Goal: Transaction & Acquisition: Purchase product/service

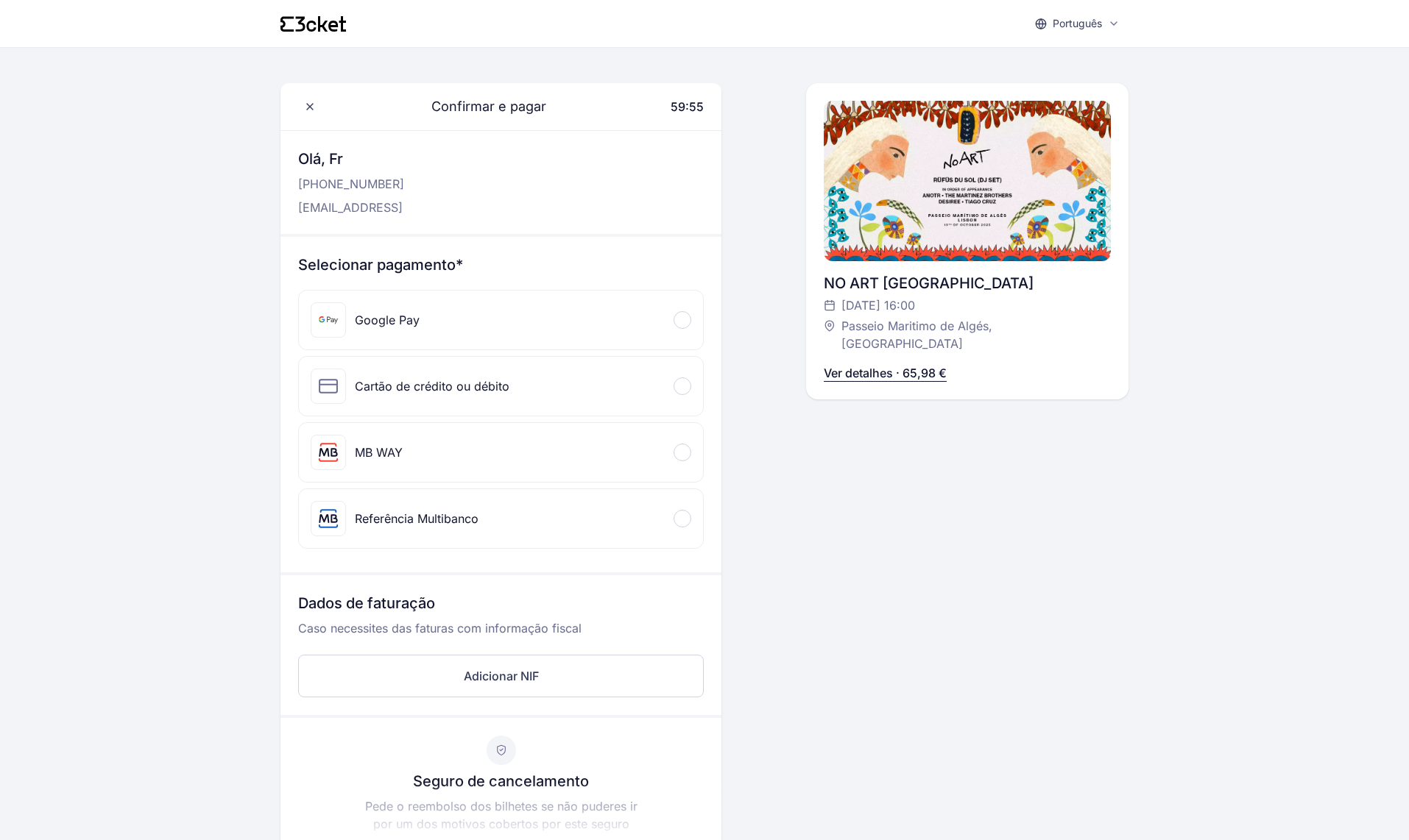
click at [900, 435] on div "Confirmar e pagar 59:55 Olá, Fr [PHONE_NUMBER] [EMAIL_ADDRESS] NO ART [GEOGRAPH…" at bounding box center [967, 546] width 322 height 927
click at [873, 326] on div "NO ART [GEOGRAPHIC_DATA] [DATE] 16:00 Passeio Maritimo de [GEOGRAPHIC_DATA], [G…" at bounding box center [967, 312] width 287 height 80
click at [873, 327] on span "Passeio Maritimo de Algés, [GEOGRAPHIC_DATA]" at bounding box center [968, 334] width 255 height 35
click at [749, 354] on div "Confirmar e pagar 59:51 Olá, Fr [PHONE_NUMBER] [EMAIL_ADDRESS] Selecionar pagam…" at bounding box center [704, 546] width 848 height 927
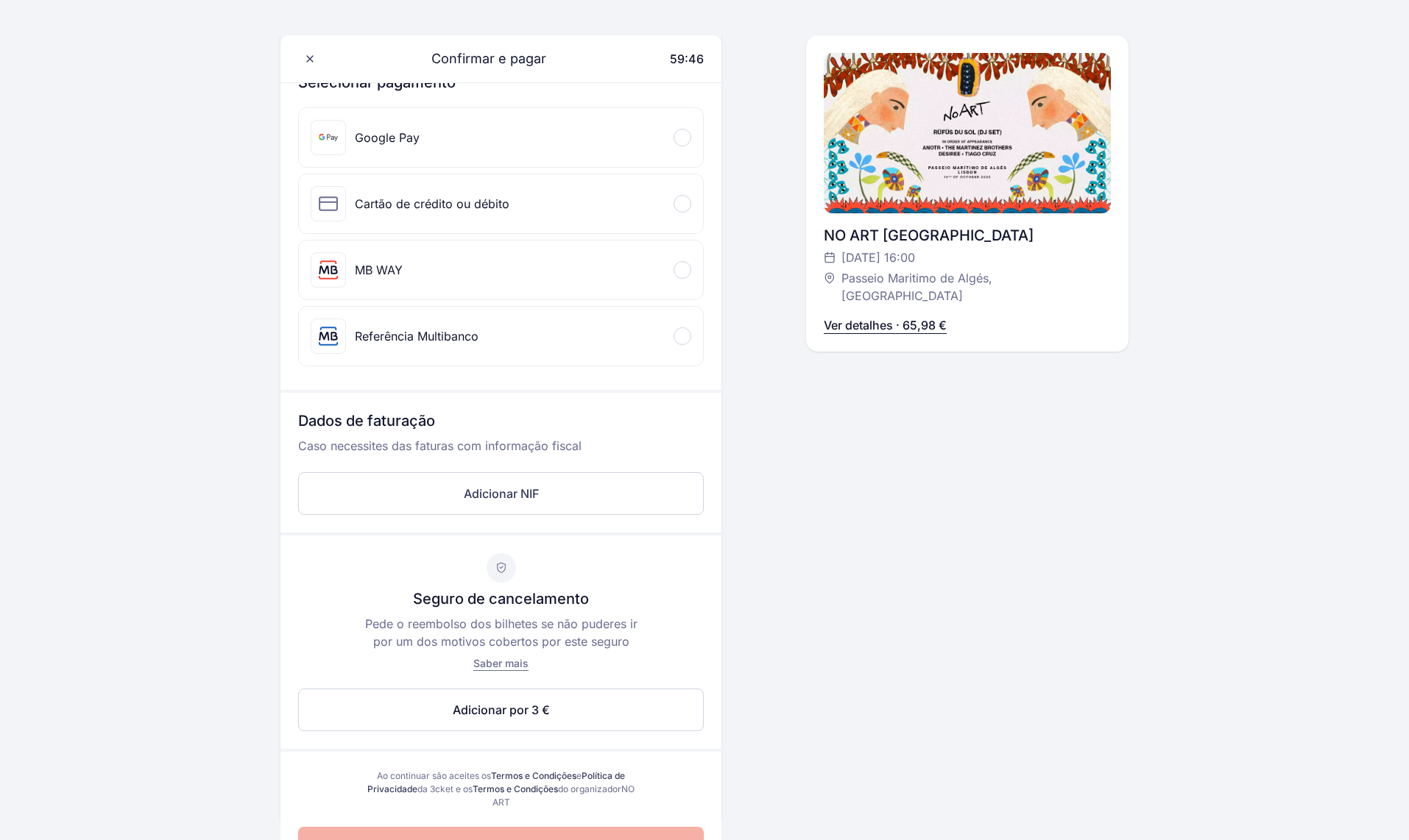
scroll to position [183, 0]
click at [888, 634] on div "Confirmar e pagar 59:45 Olá, Fr [PHONE_NUMBER] [EMAIL_ADDRESS] NO ART [GEOGRAPH…" at bounding box center [967, 363] width 322 height 927
click at [440, 456] on p "Caso necessites das faturas com informação fiscal" at bounding box center [501, 452] width 406 height 29
click at [473, 483] on button "Adicionar NIF" at bounding box center [501, 494] width 406 height 43
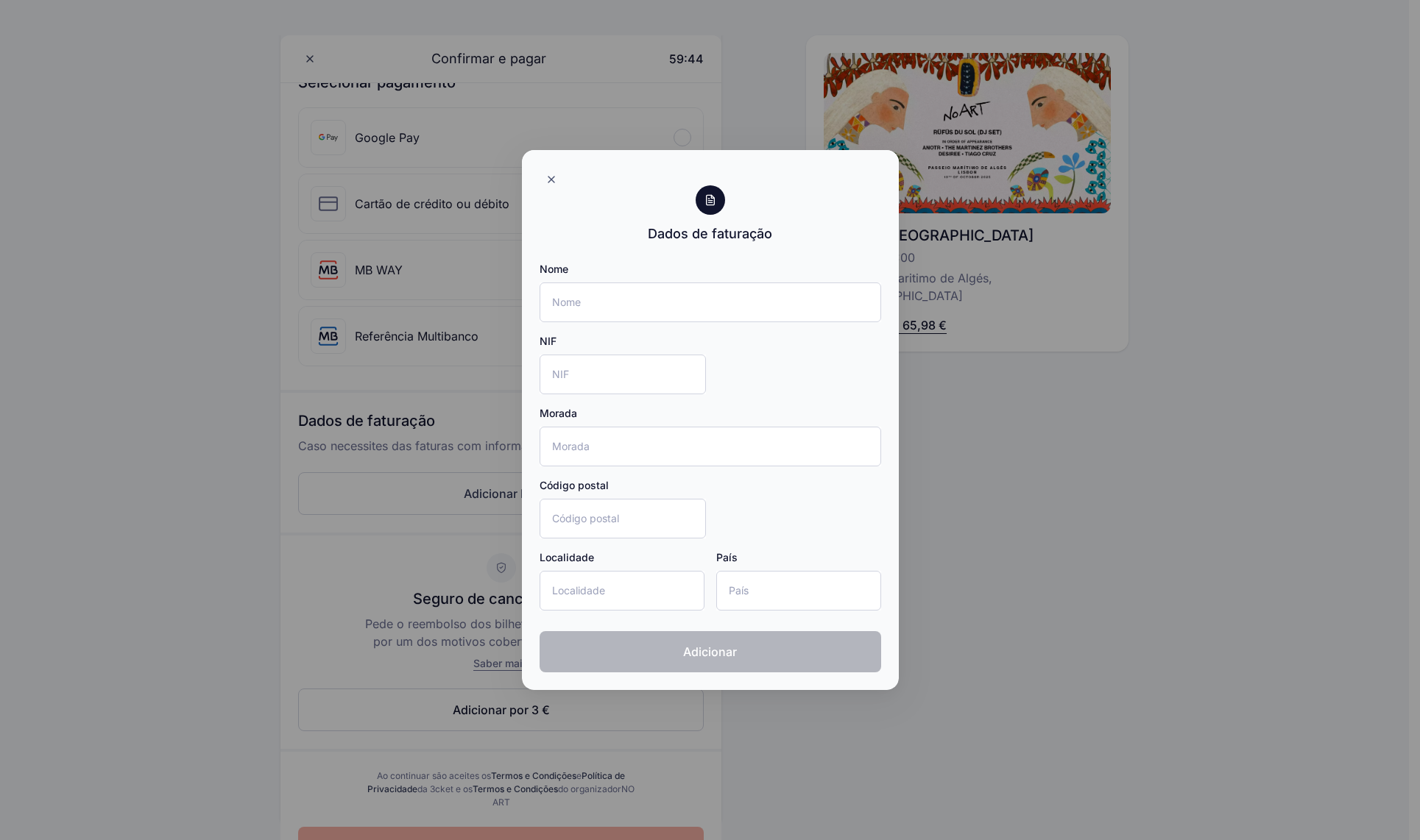
click at [1222, 503] on div at bounding box center [710, 420] width 1420 height 840
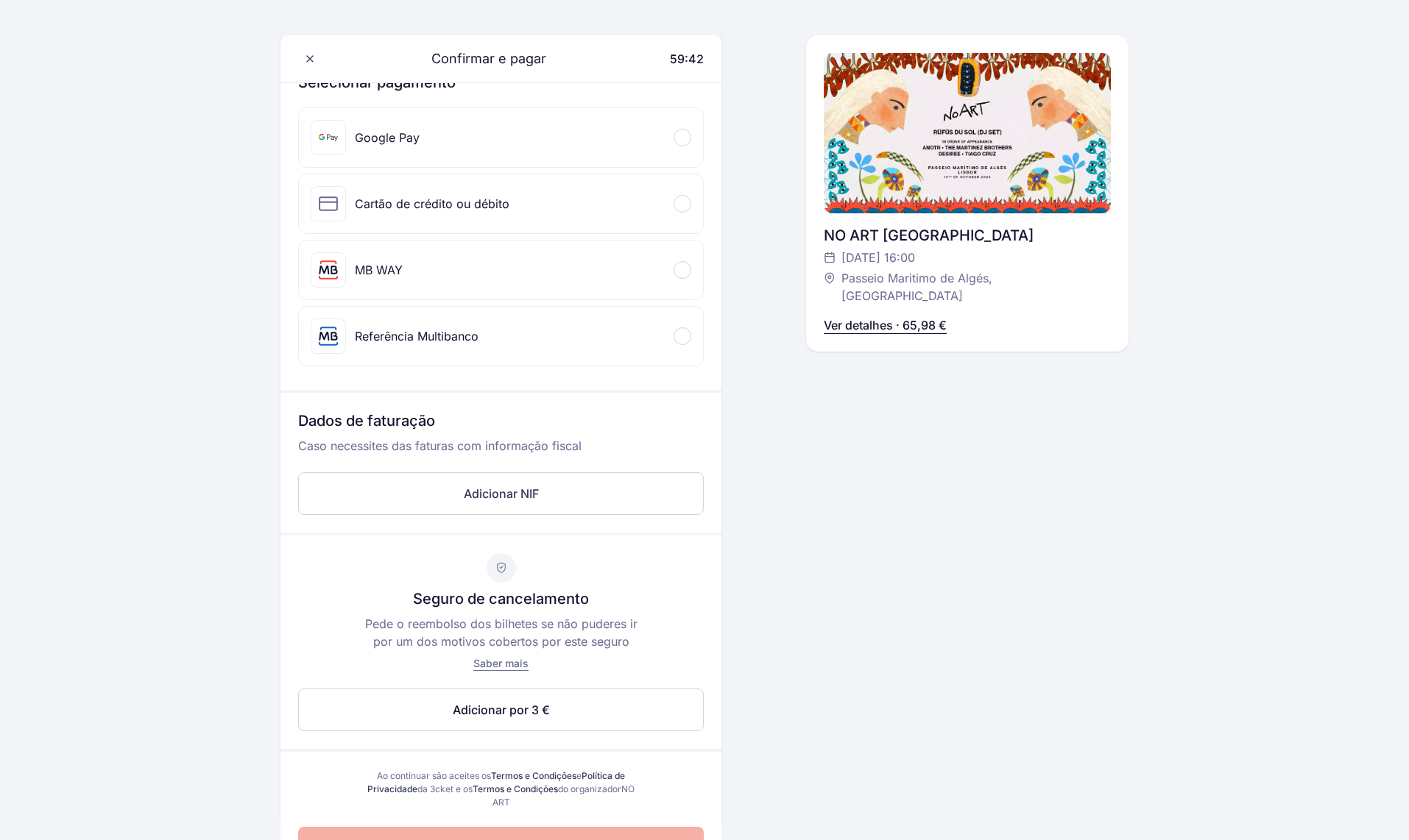
click at [850, 474] on div "Confirmar e pagar 59:42 Olá, Fr [PHONE_NUMBER] [EMAIL_ADDRESS] NO ART [GEOGRAPH…" at bounding box center [967, 363] width 322 height 927
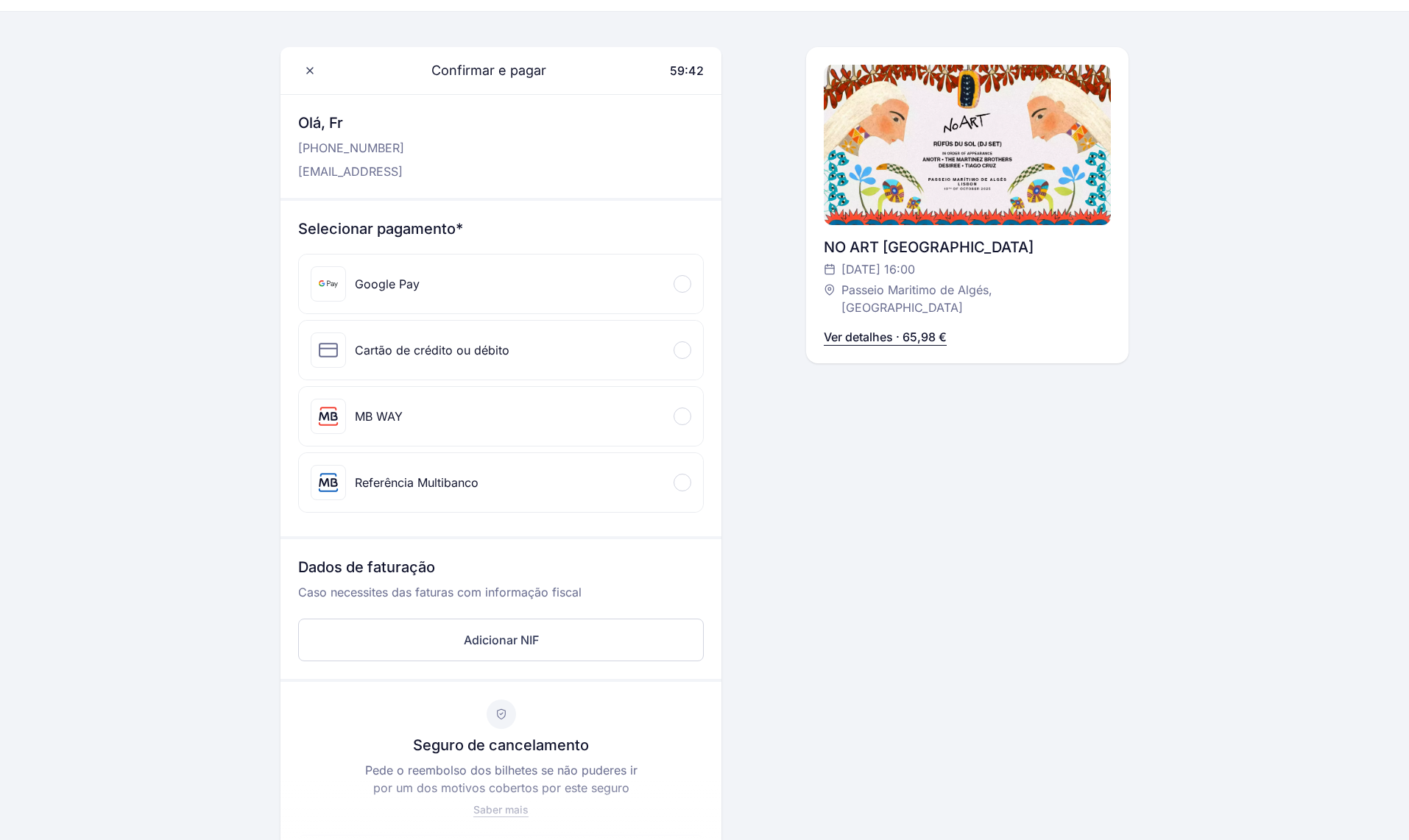
scroll to position [0, 0]
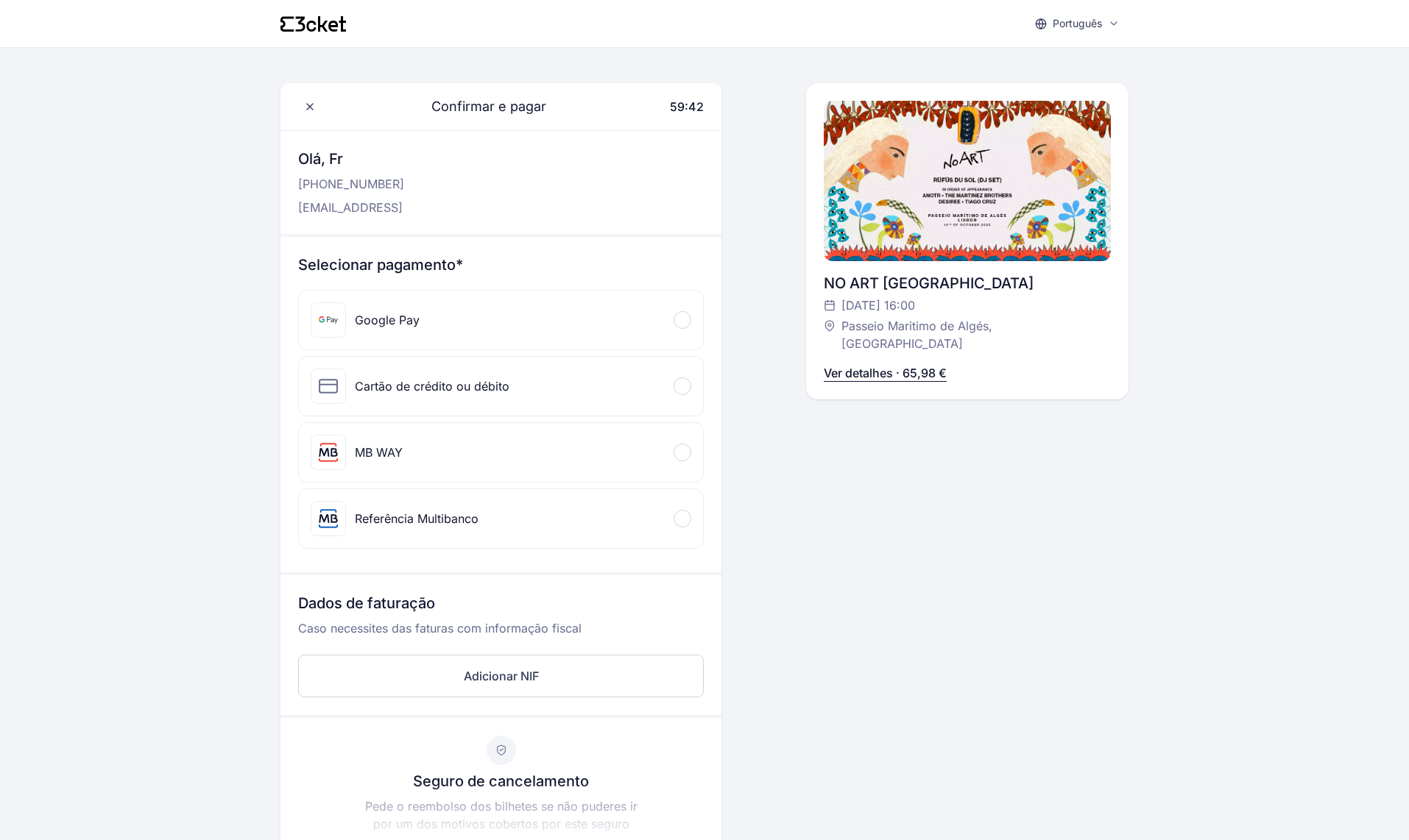
click at [804, 517] on div "Confirmar e pagar 59:42 Olá, Fr [PHONE_NUMBER] [EMAIL_ADDRESS] Selecionar pagam…" at bounding box center [704, 546] width 848 height 927
click at [412, 221] on div "Olá, Fr [PHONE_NUMBER] [EMAIL_ADDRESS]" at bounding box center [501, 183] width 441 height 103
drag, startPoint x: 378, startPoint y: 179, endPoint x: 466, endPoint y: 237, distance: 105.4
click at [462, 237] on div "Confirmar e pagar 59:41 Olá, Fr [PHONE_NUMBER] [EMAIL_ADDRESS] Selecionar pagam…" at bounding box center [501, 546] width 441 height 927
click at [466, 237] on div "Selecionar pagamento* Google Pay Cartão de crédito ou débito Informação do cart…" at bounding box center [501, 404] width 441 height 335
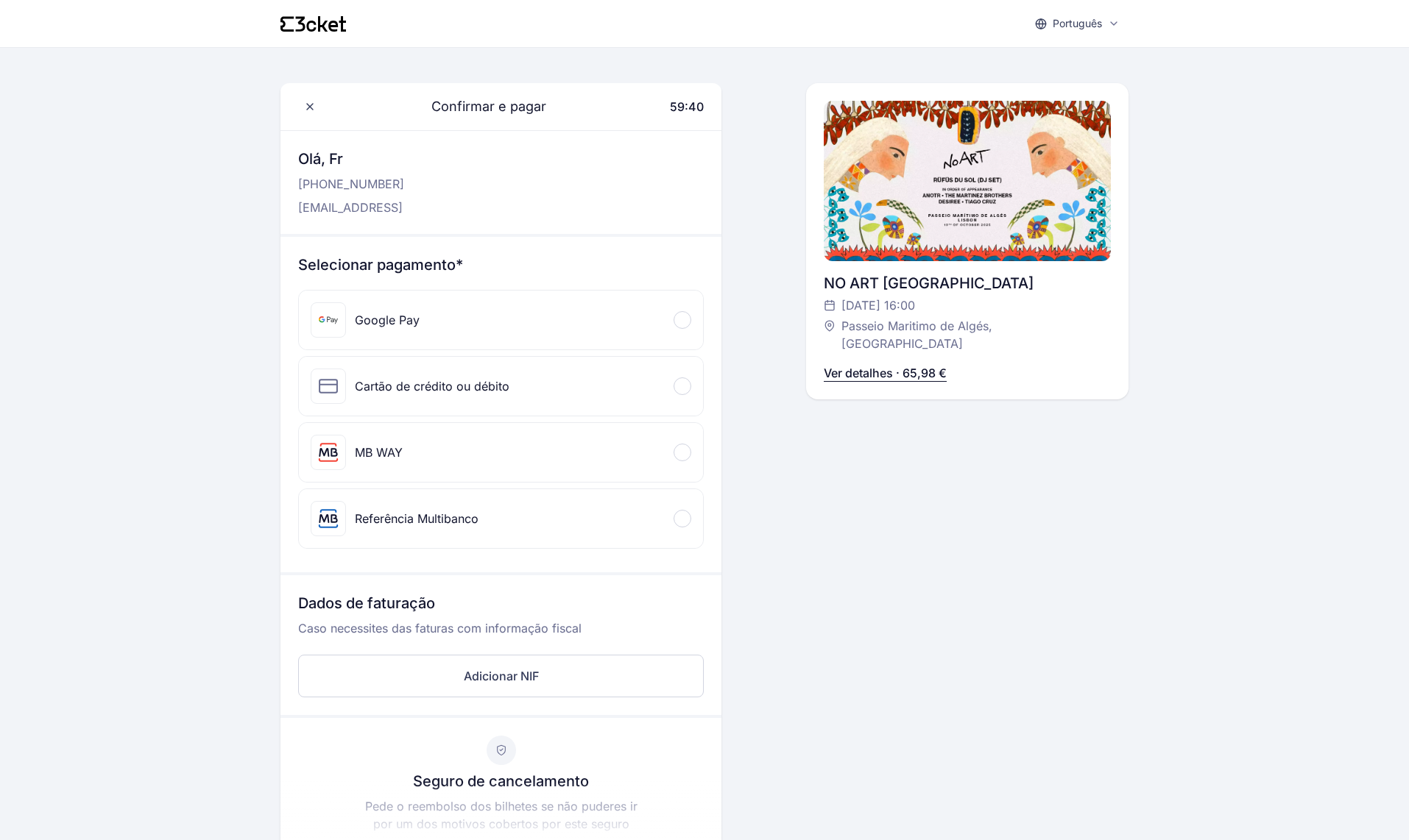
click at [467, 260] on h3 "Selecionar pagamento*" at bounding box center [501, 265] width 406 height 21
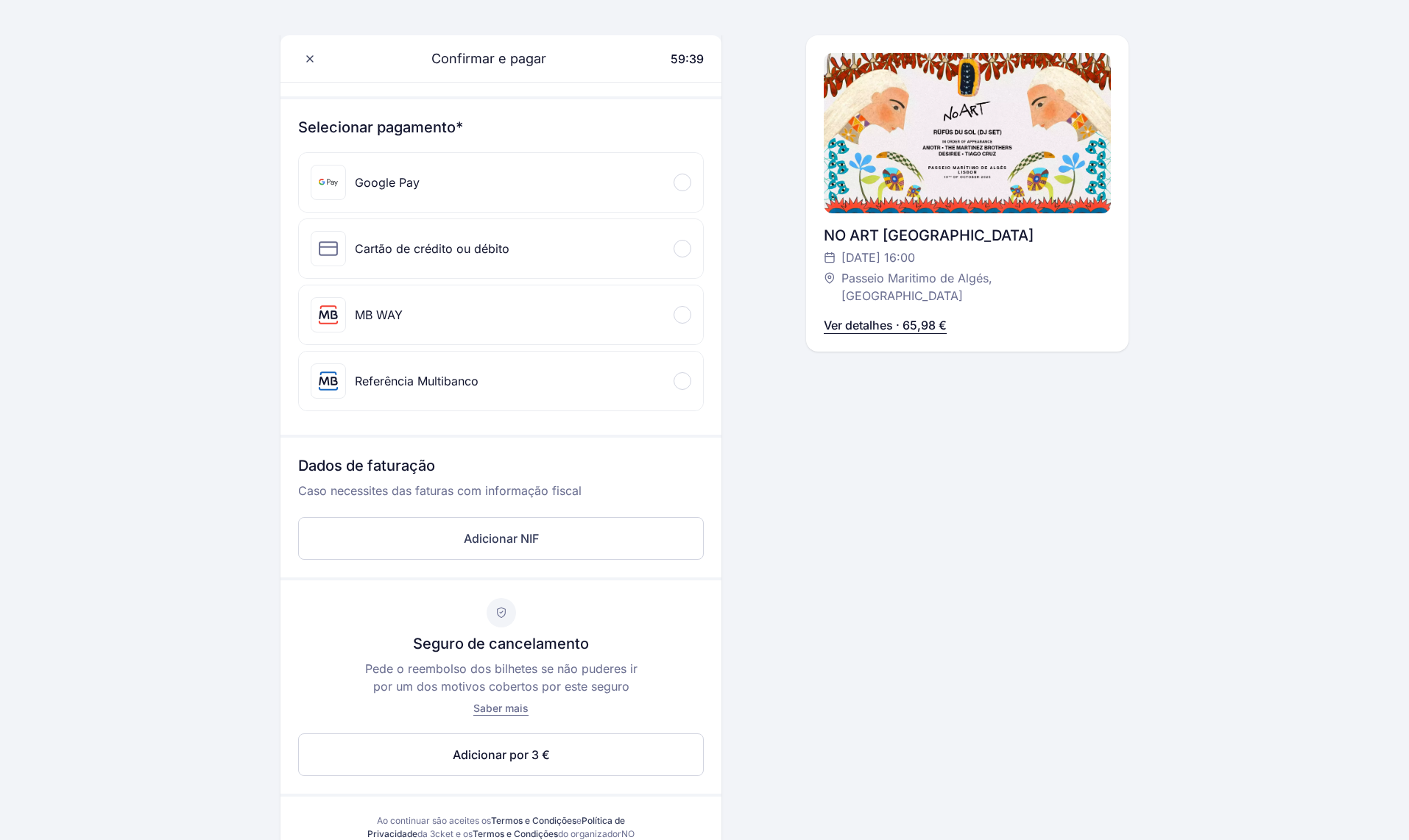
scroll to position [381, 0]
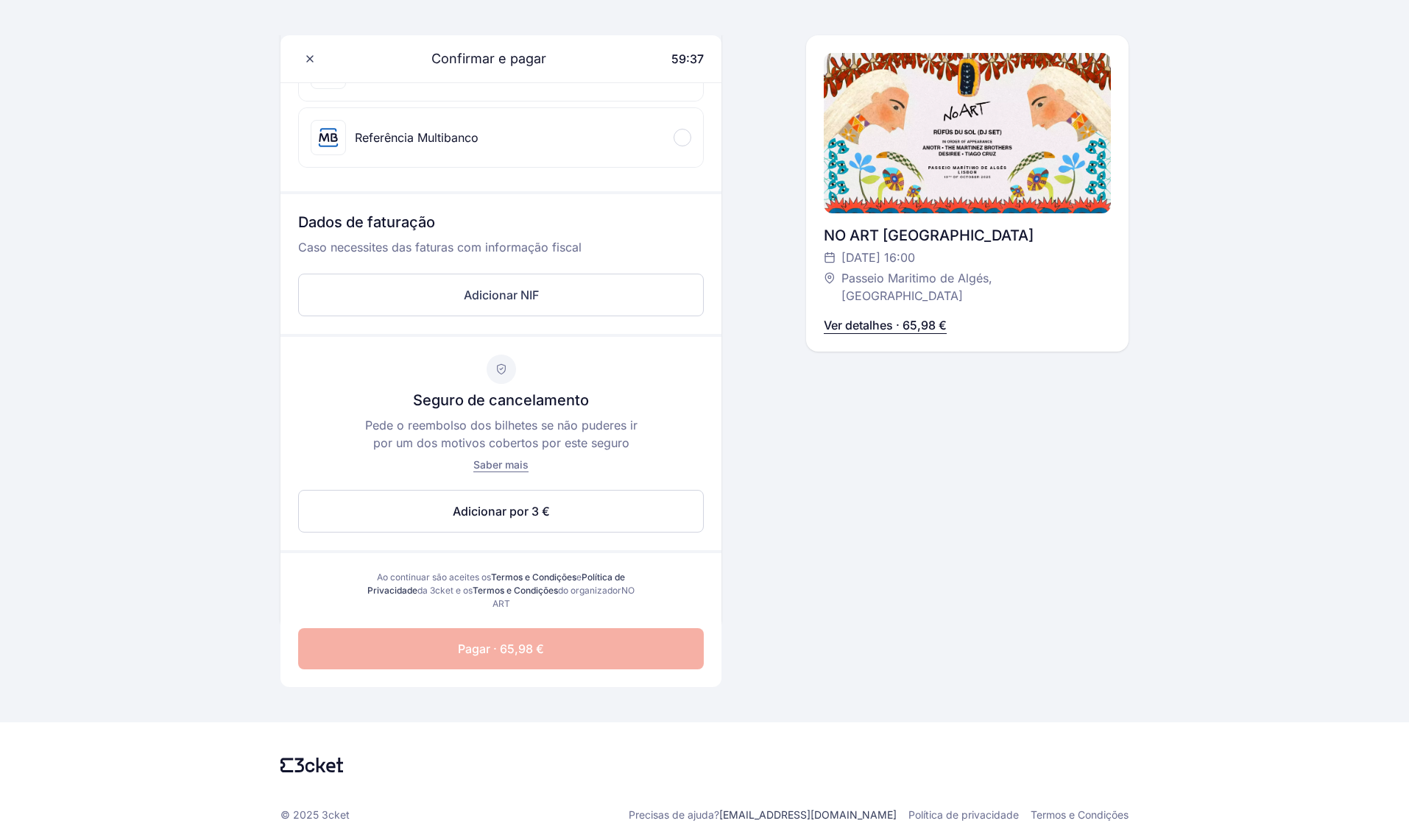
click at [533, 576] on link "Termos e Condições" at bounding box center [534, 577] width 86 height 11
click at [597, 575] on link "Política de Privacidade" at bounding box center [496, 584] width 257 height 24
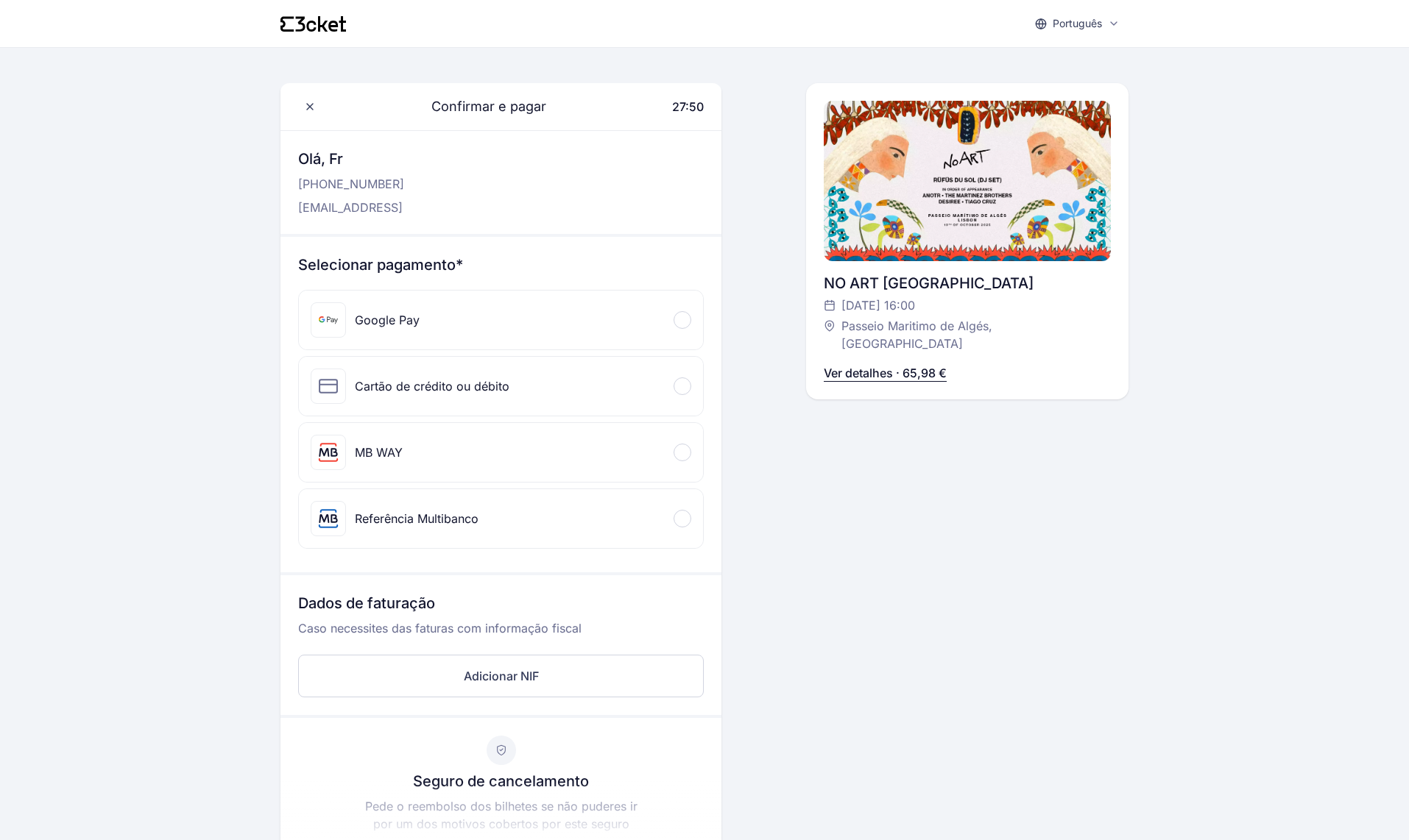
click at [710, 286] on div "Selecionar pagamento* Google Pay Cartão de crédito ou débito Informação do cart…" at bounding box center [501, 404] width 441 height 335
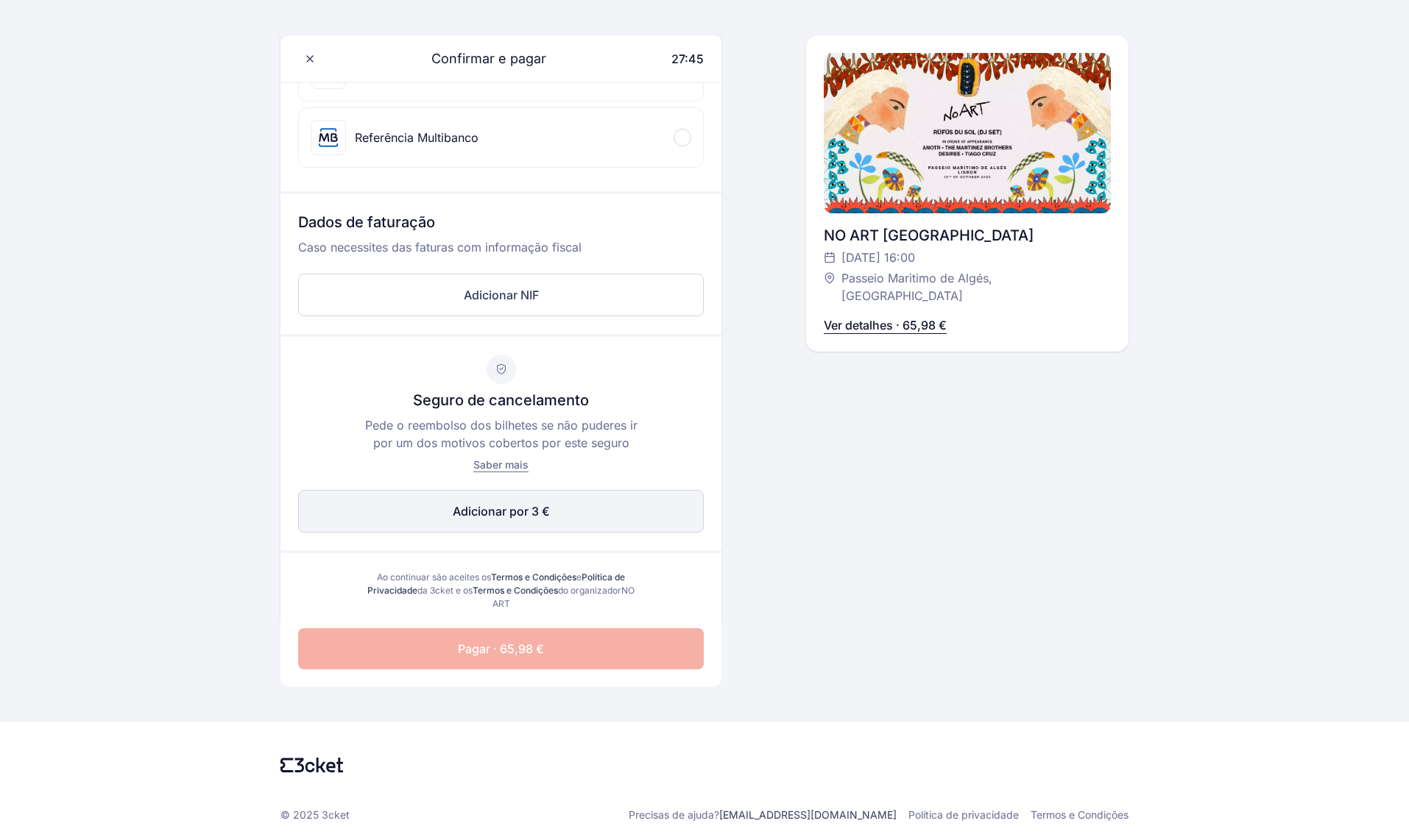
scroll to position [378, 0]
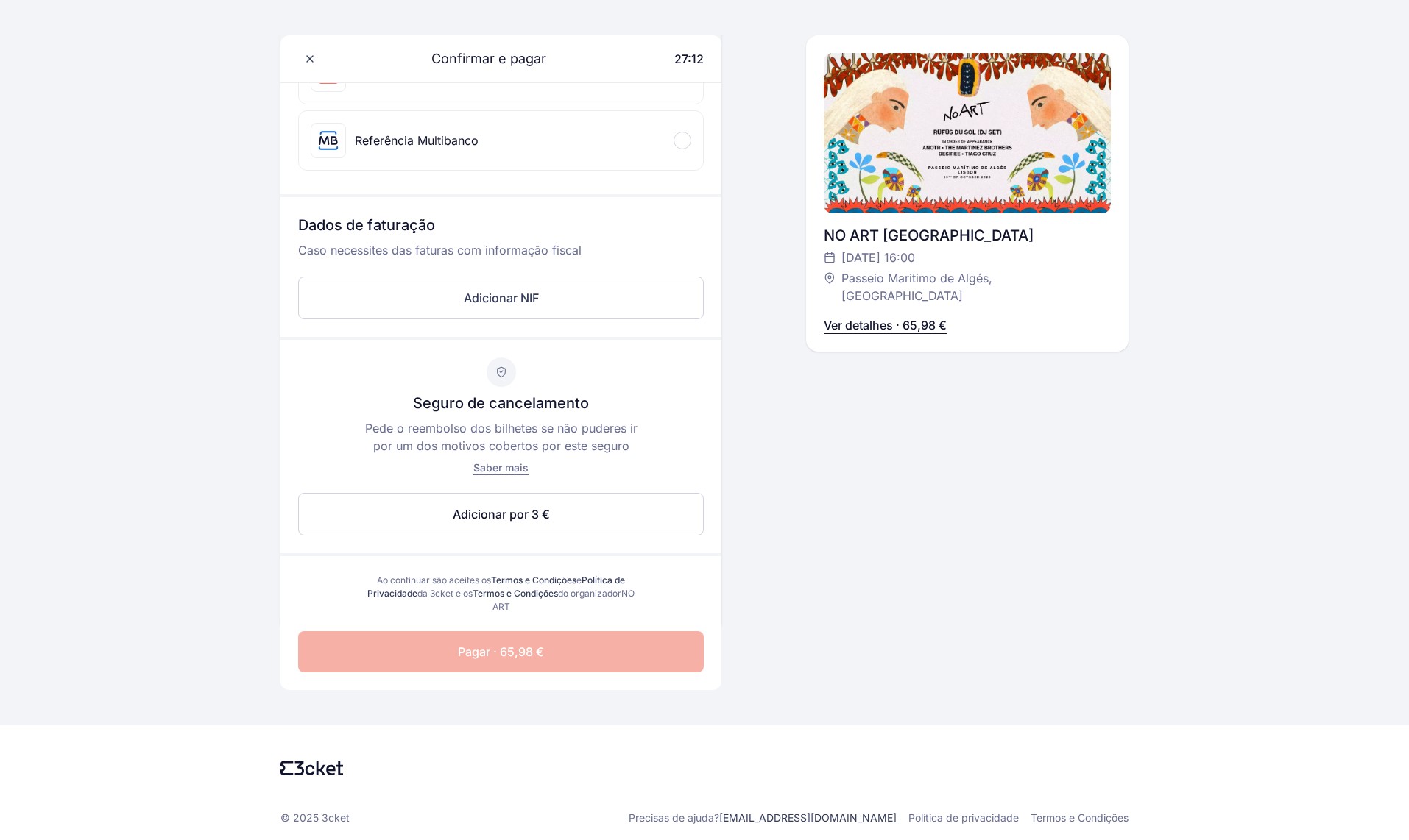
click at [768, 51] on div "Confirmar e pagar 27:12 Olá, Fr [PHONE_NUMBER] [EMAIL_ADDRESS] Selecionar pagam…" at bounding box center [704, 168] width 848 height 927
click at [818, 283] on div "NO ART [GEOGRAPHIC_DATA] [DATE] 16:00 Passeio Maritimo de Algés, Oeiras Ver det…" at bounding box center [967, 193] width 322 height 316
click at [902, 316] on p "Ver detalhes · 65,98 €" at bounding box center [885, 325] width 123 height 18
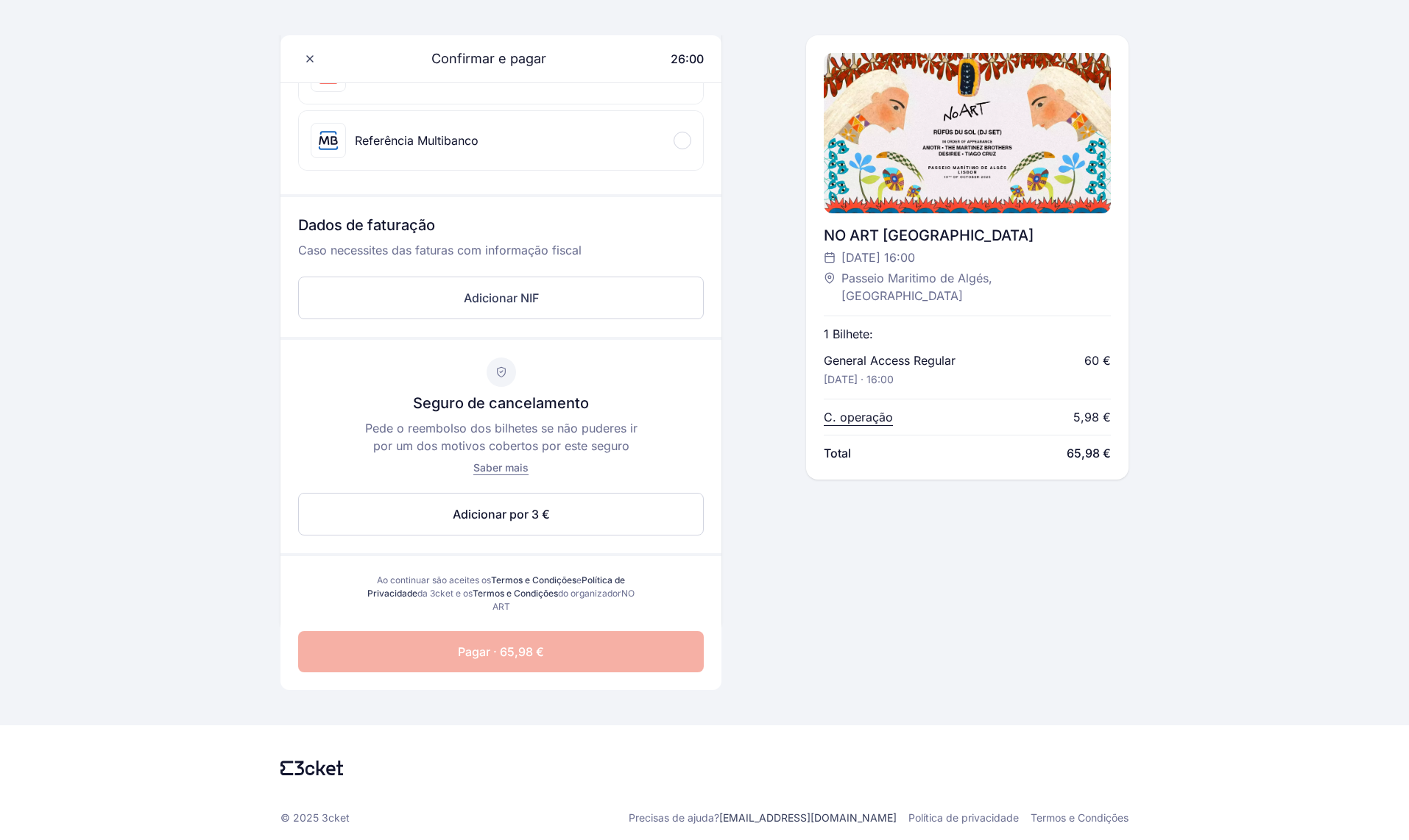
drag, startPoint x: 961, startPoint y: 354, endPoint x: 991, endPoint y: 363, distance: 31.3
click at [985, 361] on div "1 Bilhete: General Access Regular [DATE] · 16:00 60 € C. operação 5,98 € Total …" at bounding box center [967, 384] width 287 height 155
click at [1008, 367] on div "General Access Regular [DATE] · 16:00 60 €" at bounding box center [967, 369] width 287 height 35
click at [993, 351] on div "1 Bilhete: General Access Regular [DATE] · 16:00 60 € C. operação 5,98 € Total …" at bounding box center [967, 384] width 287 height 155
click at [1052, 369] on div "1 Bilhete: General Access Regular [DATE] · 16:00 60 € C. operação 5,98 € Total …" at bounding box center [967, 384] width 287 height 155
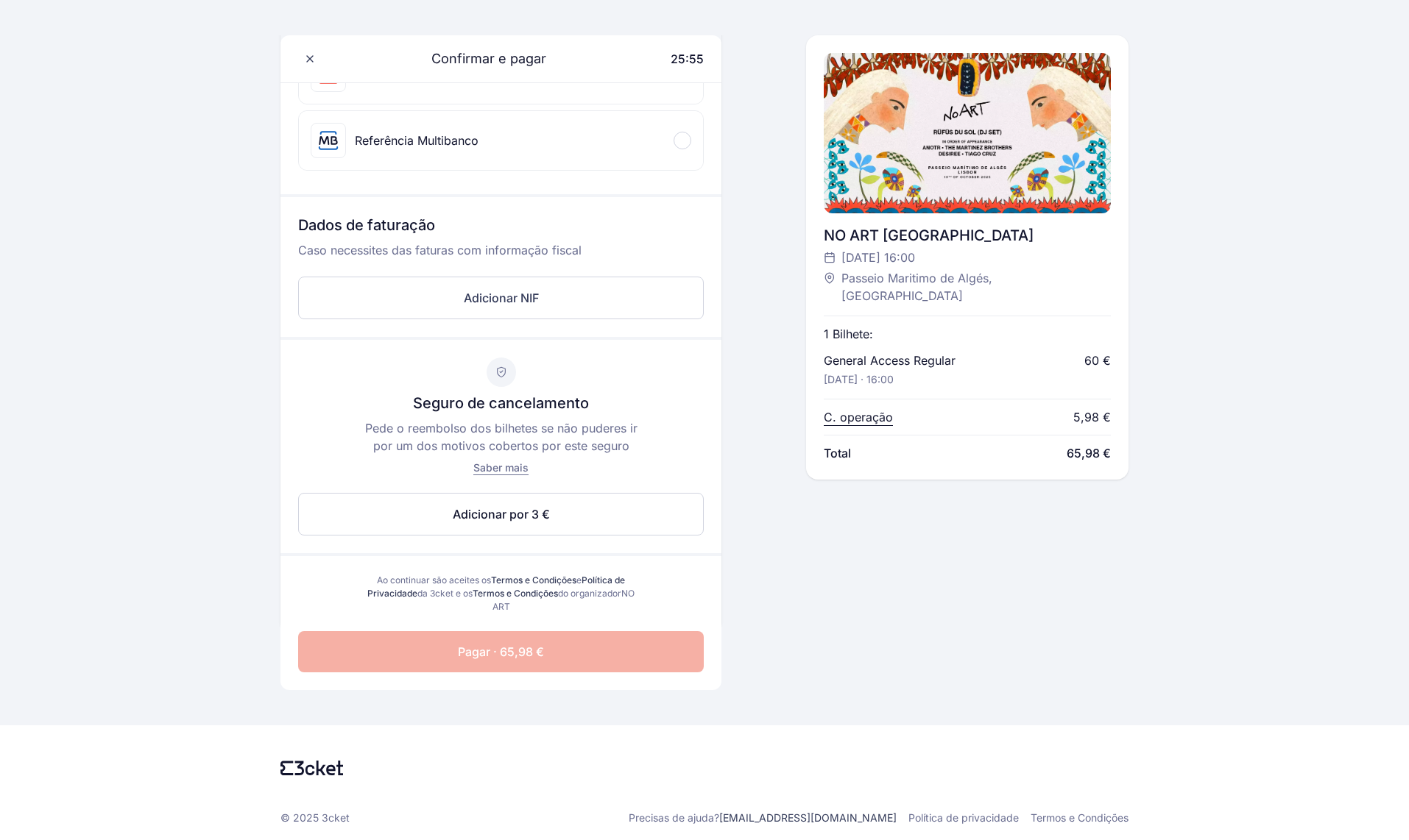
click at [918, 513] on div "Confirmar e pagar 25:55 Olá, Fr [PHONE_NUMBER] [EMAIL_ADDRESS] NO ART [GEOGRAPH…" at bounding box center [967, 168] width 322 height 927
click at [996, 690] on main "Confirmar e pagar 25:52 Olá, Fr [PHONE_NUMBER] [EMAIL_ADDRESS] Selecionar pagam…" at bounding box center [704, 198] width 848 height 1056
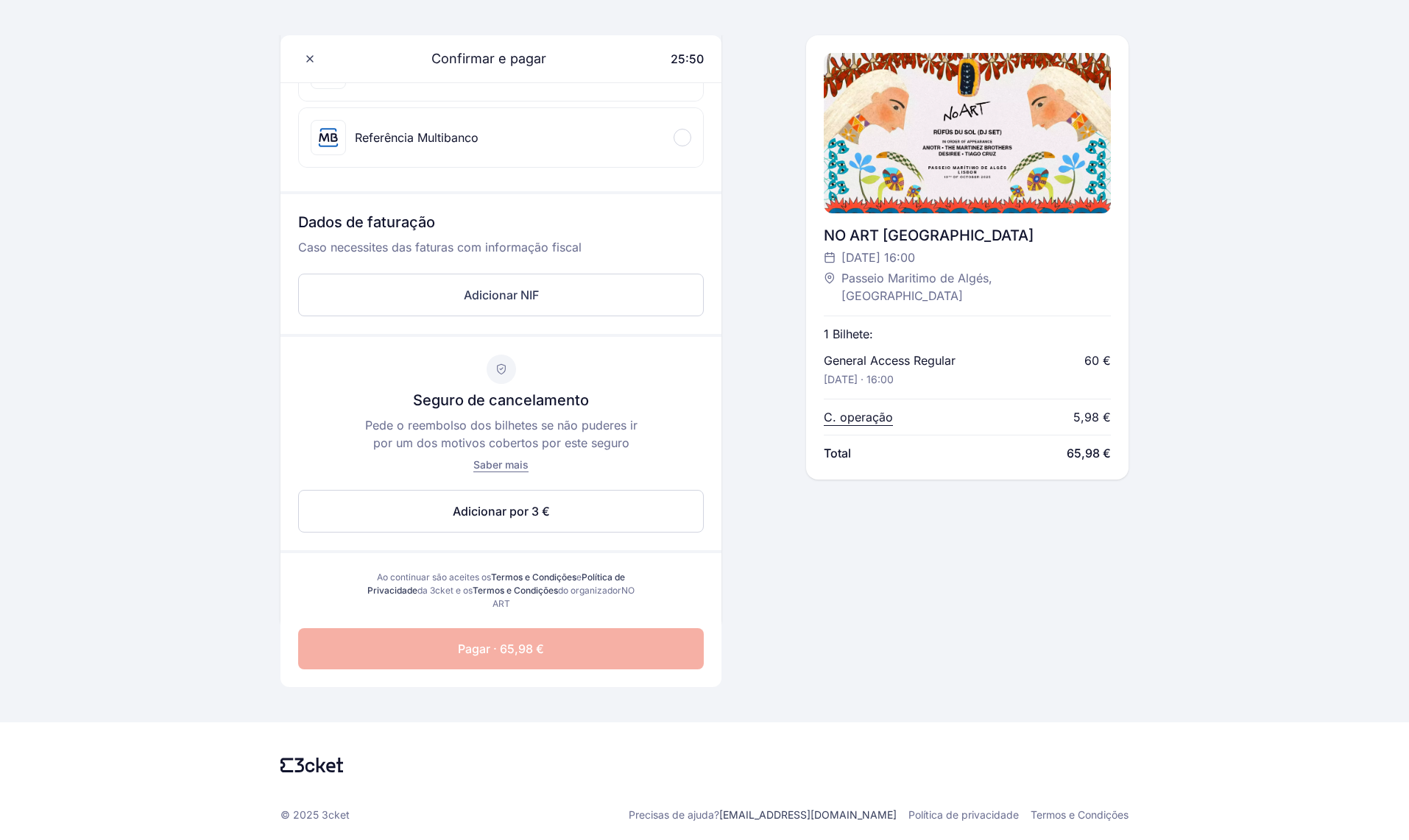
drag, startPoint x: 1099, startPoint y: 526, endPoint x: 1075, endPoint y: 518, distance: 25.3
click at [1099, 527] on div "Confirmar e pagar 25:50 Olá, Fr [PHONE_NUMBER] [EMAIL_ADDRESS] NO ART [GEOGRAPH…" at bounding box center [967, 165] width 322 height 927
click at [1252, 271] on div "Português English Português Català Español Français Confirmar e pagar 25:49 Olá…" at bounding box center [704, 229] width 1409 height 1221
